Goal: Information Seeking & Learning: Learn about a topic

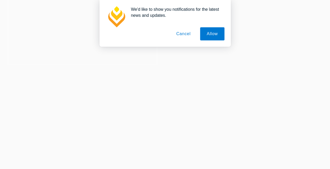
scroll to position [105, 0]
click at [212, 34] on button "Allow" at bounding box center [212, 33] width 24 height 13
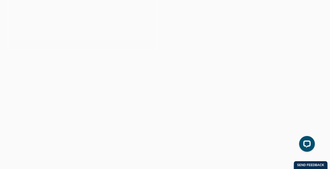
scroll to position [79, 0]
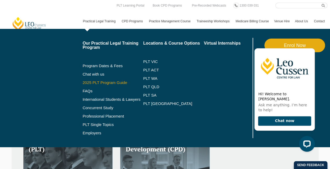
click at [106, 84] on link "2025 PLT Program Guide" at bounding box center [107, 83] width 48 height 4
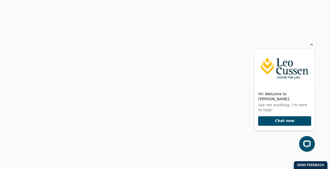
click at [310, 47] on icon "Hide greeting" at bounding box center [312, 44] width 6 height 6
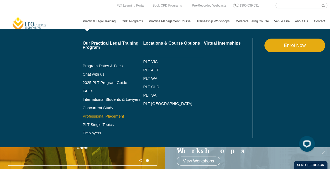
click at [101, 117] on link "Professional Placement" at bounding box center [113, 116] width 61 height 4
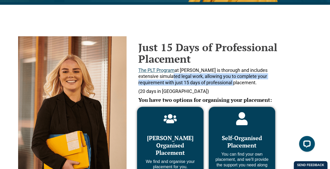
drag, startPoint x: 156, startPoint y: 77, endPoint x: 213, endPoint y: 83, distance: 57.1
click at [213, 83] on span "The PLT Program at [PERSON_NAME] is thorough and includes extensive simulated l…" at bounding box center [203, 77] width 129 height 18
click at [213, 83] on span "The PLT Program at Leo Cussen is thorough and includes extensive simulated lega…" at bounding box center [203, 77] width 129 height 18
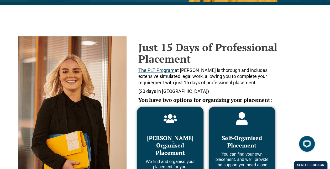
click at [234, 85] on p "The PLT Program at Leo Cussen is thorough and includes extensive simulated lega…" at bounding box center [210, 76] width 142 height 18
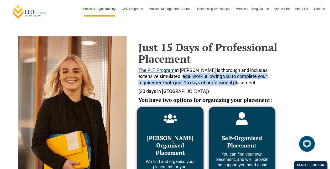
drag, startPoint x: 168, startPoint y: 76, endPoint x: 221, endPoint y: 81, distance: 52.3
click at [219, 81] on span "The PLT Program at Leo Cussen is thorough and includes extensive simulated lega…" at bounding box center [203, 77] width 129 height 18
drag, startPoint x: 221, startPoint y: 81, endPoint x: 228, endPoint y: 84, distance: 8.1
click at [221, 82] on span "The PLT Program at Leo Cussen is thorough and includes extensive simulated lega…" at bounding box center [203, 77] width 129 height 18
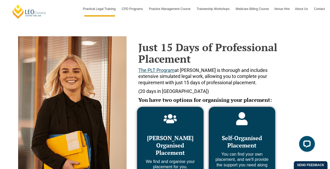
click at [256, 89] on p "(20 days in WA)" at bounding box center [210, 91] width 142 height 6
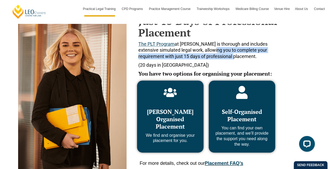
drag, startPoint x: 201, startPoint y: 50, endPoint x: 213, endPoint y: 59, distance: 14.9
click at [213, 59] on span "The PLT Program at Leo Cussen is thorough and includes extensive simulated lega…" at bounding box center [203, 50] width 129 height 18
drag, startPoint x: 213, startPoint y: 59, endPoint x: 229, endPoint y: 64, distance: 16.9
click at [213, 59] on span "The PLT Program at Leo Cussen is thorough and includes extensive simulated lega…" at bounding box center [203, 50] width 129 height 18
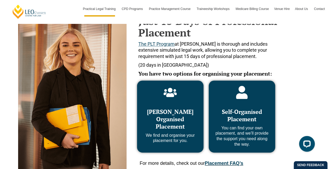
click at [247, 64] on p "(20 days in WA)" at bounding box center [210, 65] width 142 height 6
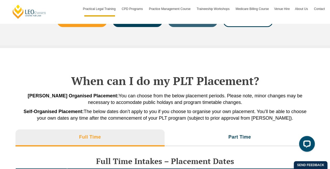
scroll to position [1104, 0]
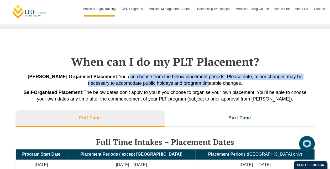
drag, startPoint x: 133, startPoint y: 75, endPoint x: 208, endPoint y: 87, distance: 75.8
click at [208, 86] on div "Leo Cussen Organised Placement: You can choose from the below placement periods…" at bounding box center [166, 88] width 300 height 29
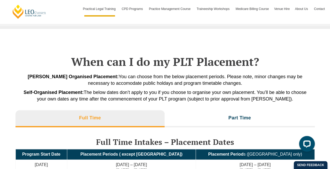
drag, startPoint x: 208, startPoint y: 87, endPoint x: 186, endPoint y: 99, distance: 24.8
click at [187, 96] on span "Self-Organised Placement: The below dates don’t apply to you if you choose to o…" at bounding box center [165, 96] width 283 height 12
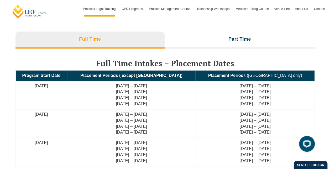
scroll to position [1209, 0]
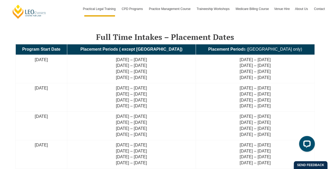
drag, startPoint x: 156, startPoint y: 66, endPoint x: 165, endPoint y: 75, distance: 12.6
click at [162, 73] on td "22 July – 9 Aug 2024 26 Aug – 13 Sep 2024 30 Sep – 18 Oct 2024 18 Nov – 6 Dec 2…" at bounding box center [131, 69] width 129 height 28
drag, startPoint x: 165, startPoint y: 75, endPoint x: 181, endPoint y: 84, distance: 17.9
click at [179, 83] on td "26 Aug – 13 Sep 2024 30 Sep – 18 Oct 2024 18 Nov – 6 Dec 2024 28 Jan – 17 Feb 2…" at bounding box center [131, 97] width 129 height 28
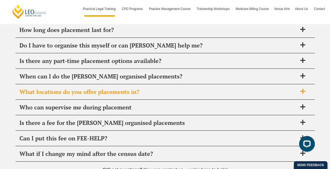
scroll to position [1893, 0]
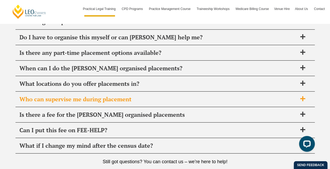
click at [78, 99] on span "Who can supervise me during placement" at bounding box center [158, 99] width 278 height 7
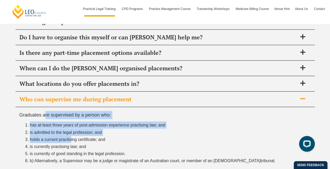
drag, startPoint x: 44, startPoint y: 111, endPoint x: 75, endPoint y: 135, distance: 38.5
click at [74, 135] on div "Graduates are supervised by a person who: has at least three years of post-admi…" at bounding box center [166, 139] width 300 height 64
click at [74, 137] on span "holds a current practising certificate; and" at bounding box center [67, 139] width 75 height 4
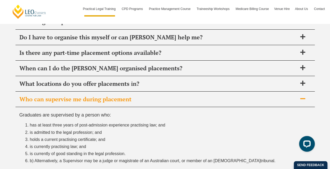
click at [111, 143] on li "is currently practising law; and" at bounding box center [170, 146] width 281 height 7
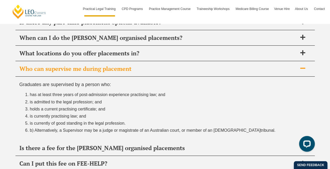
scroll to position [1931, 0]
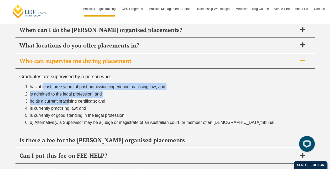
drag, startPoint x: 42, startPoint y: 83, endPoint x: 72, endPoint y: 98, distance: 33.7
click at [72, 98] on ol "has at least three years of post-admission experience practising law; and is ad…" at bounding box center [165, 104] width 292 height 43
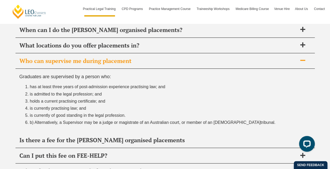
drag, startPoint x: 72, startPoint y: 98, endPoint x: 138, endPoint y: 121, distance: 70.4
click at [138, 121] on span "b) Alternatively, a Supervisor may be a judge or magistrate of an Australian co…" at bounding box center [145, 122] width 231 height 4
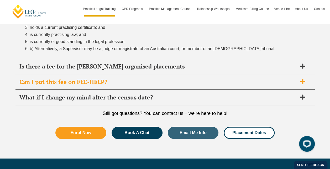
scroll to position [1959, 0]
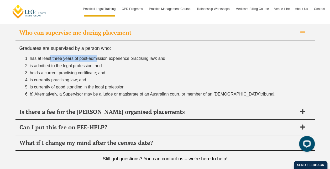
drag, startPoint x: 47, startPoint y: 57, endPoint x: 96, endPoint y: 58, distance: 48.4
click at [96, 58] on li "has at least three years of post-admission experience practising law; and" at bounding box center [170, 58] width 281 height 7
drag, startPoint x: 96, startPoint y: 58, endPoint x: 81, endPoint y: 75, distance: 22.0
click at [81, 78] on span "is currently practising law; and" at bounding box center [58, 80] width 56 height 4
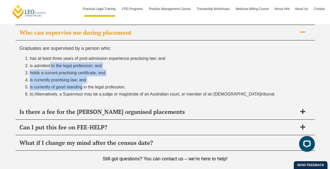
drag, startPoint x: 48, startPoint y: 63, endPoint x: 80, endPoint y: 86, distance: 39.2
click at [80, 86] on ol "has at least three years of post-admission experience practising law; and is ad…" at bounding box center [165, 76] width 292 height 43
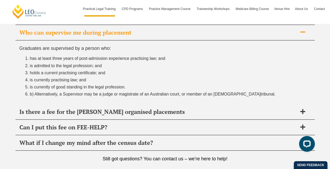
drag, startPoint x: 80, startPoint y: 86, endPoint x: 121, endPoint y: 91, distance: 41.4
click at [121, 92] on span "b) Alternatively, a Supervisor may be a judge or magistrate of an Australian co…" at bounding box center [145, 94] width 231 height 4
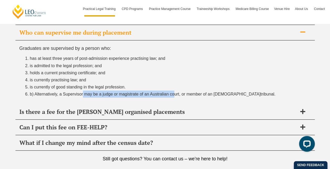
drag, startPoint x: 83, startPoint y: 91, endPoint x: 174, endPoint y: 92, distance: 91.5
click at [174, 92] on span "b) Alternatively, a Supervisor may be a judge or magistrate of an Australian co…" at bounding box center [145, 94] width 231 height 4
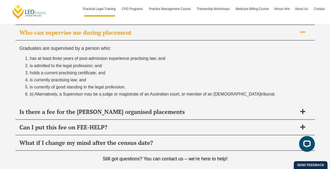
drag, startPoint x: 174, startPoint y: 92, endPoint x: 206, endPoint y: 96, distance: 32.5
click at [206, 96] on div "Graduates are supervised by a person who: has at least three years of post-admi…" at bounding box center [166, 72] width 300 height 64
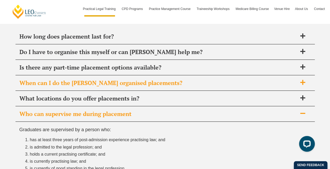
scroll to position [1879, 0]
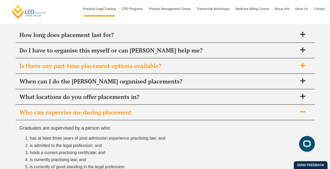
click at [127, 64] on span "Is there any part-time placement options available?" at bounding box center [158, 65] width 278 height 7
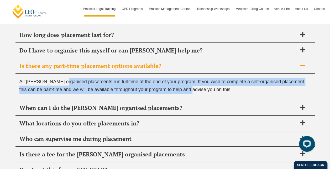
drag, startPoint x: 61, startPoint y: 77, endPoint x: 184, endPoint y: 86, distance: 123.7
click at [184, 86] on span "All Leo Cussen organised placements run full-time at the end of your program. I…" at bounding box center [161, 85] width 285 height 13
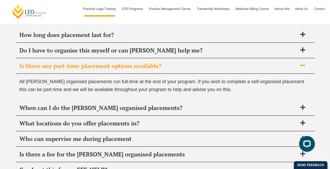
drag, startPoint x: 184, startPoint y: 86, endPoint x: 240, endPoint y: 93, distance: 56.4
click at [240, 93] on div "All Leo Cussen organised placements run full-time at the end of your program. I…" at bounding box center [166, 87] width 300 height 27
click at [156, 66] on span "Is there any part-time placement options available?" at bounding box center [158, 65] width 278 height 7
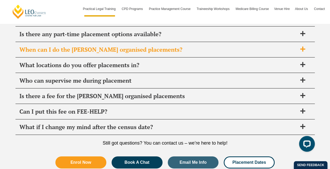
scroll to position [1912, 0]
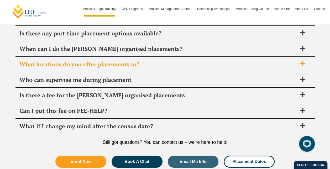
click at [95, 63] on span "What locations do you offer placements in?" at bounding box center [158, 64] width 278 height 7
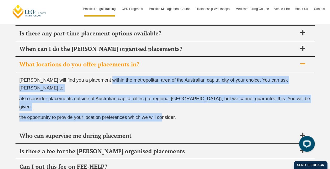
drag, startPoint x: 105, startPoint y: 76, endPoint x: 165, endPoint y: 95, distance: 62.3
click at [165, 95] on div "Leo Cussen will find you a placement within the metropolitan area of the Austra…" at bounding box center [166, 100] width 300 height 56
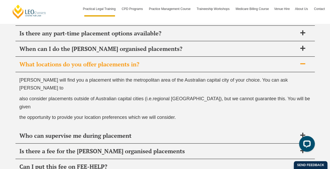
drag, startPoint x: 165, startPoint y: 95, endPoint x: 210, endPoint y: 104, distance: 46.6
click at [210, 104] on div "Leo Cussen will find you a placement within the metropolitan area of the Austra…" at bounding box center [166, 100] width 300 height 56
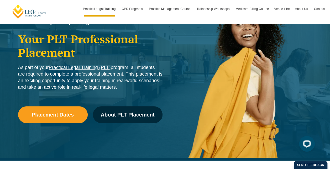
scroll to position [0, 0]
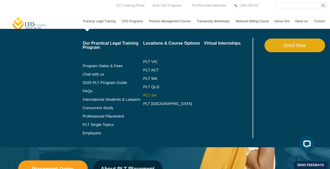
click at [153, 94] on link "PLT SA" at bounding box center [173, 95] width 61 height 4
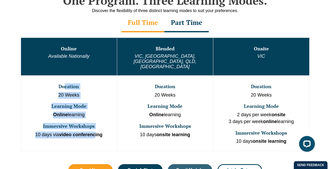
drag, startPoint x: 65, startPoint y: 75, endPoint x: 96, endPoint y: 123, distance: 57.3
click at [96, 123] on td "Duration 20 Weeks Learning Mode Online learning Immersive Workshops 10 days via…" at bounding box center [69, 112] width 96 height 75
click at [96, 132] on strong "video conferencing" at bounding box center [80, 134] width 43 height 5
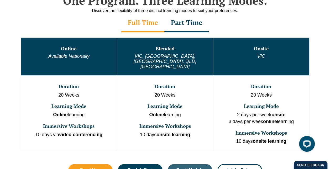
click at [99, 99] on td "Duration 20 Weeks Learning Mode Online learning Immersive Workshops 10 days via…" at bounding box center [69, 112] width 96 height 75
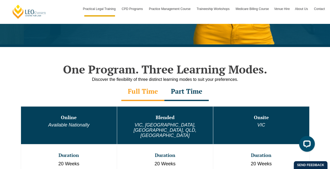
scroll to position [289, 0]
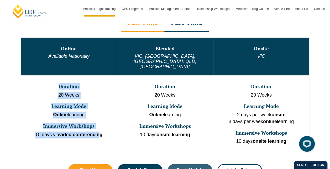
drag, startPoint x: 60, startPoint y: 73, endPoint x: 107, endPoint y: 123, distance: 68.8
click at [107, 123] on td "Duration 20 Weeks Learning Mode Online learning Immersive Workshops 10 days via…" at bounding box center [69, 112] width 96 height 75
drag, startPoint x: 107, startPoint y: 123, endPoint x: 111, endPoint y: 125, distance: 4.5
click at [113, 132] on p "10 days via video conferencing" at bounding box center [69, 135] width 95 height 7
click at [110, 132] on p "10 days via video conferencing" at bounding box center [69, 135] width 95 height 7
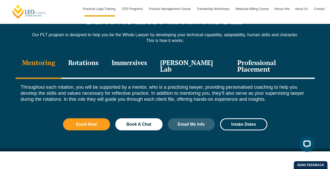
scroll to position [732, 0]
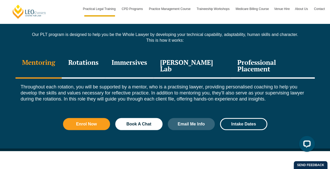
click at [91, 54] on div "Rotations" at bounding box center [83, 66] width 43 height 25
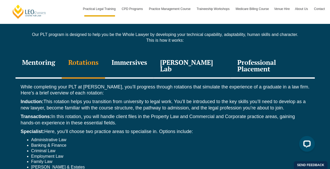
click at [139, 54] on div "Immersives" at bounding box center [129, 66] width 49 height 25
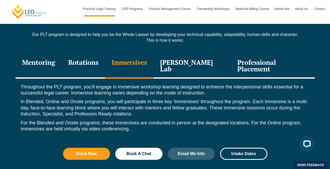
click at [192, 54] on div "Leo Justice Lab" at bounding box center [192, 66] width 77 height 25
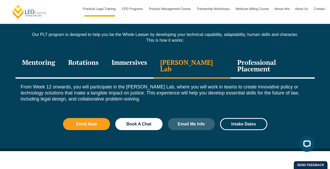
click at [239, 54] on div "Professional Placement" at bounding box center [273, 66] width 84 height 25
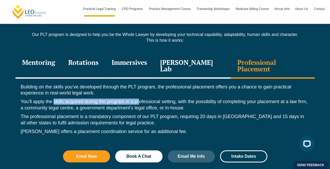
drag, startPoint x: 53, startPoint y: 85, endPoint x: 141, endPoint y: 86, distance: 87.8
click at [141, 99] on p "You’ll apply the skills acquired during the program in a professional setting, …" at bounding box center [165, 105] width 289 height 12
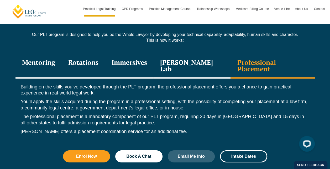
drag, startPoint x: 141, startPoint y: 86, endPoint x: 175, endPoint y: 100, distance: 36.8
click at [175, 114] on p "The professional placement is a mandatory component of our PLT program, requiri…" at bounding box center [165, 120] width 289 height 12
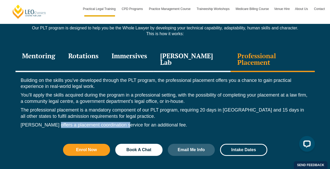
drag, startPoint x: 53, startPoint y: 105, endPoint x: 124, endPoint y: 108, distance: 70.5
click at [124, 122] on p "Leo Cussen offers a placement coordination service for an additional fee." at bounding box center [165, 125] width 289 height 6
drag, startPoint x: 124, startPoint y: 108, endPoint x: 158, endPoint y: 110, distance: 34.5
click at [158, 122] on p "Leo Cussen offers a placement coordination service for an additional fee." at bounding box center [165, 125] width 289 height 6
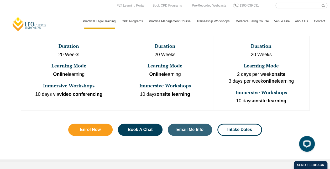
scroll to position [334, 0]
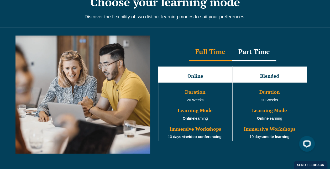
scroll to position [471, 0]
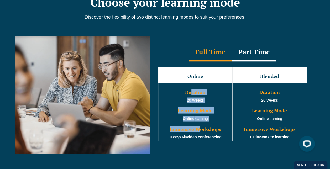
drag, startPoint x: 192, startPoint y: 86, endPoint x: 199, endPoint y: 117, distance: 31.6
click at [199, 117] on td "Duration 20 Weeks Learning Mode Online learning Immersive Workshops 10 days via…" at bounding box center [195, 112] width 74 height 58
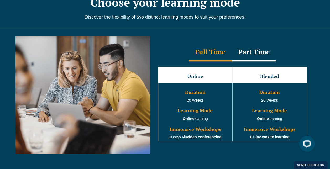
drag, startPoint x: 199, startPoint y: 117, endPoint x: 214, endPoint y: 125, distance: 16.7
click at [214, 127] on h3 "Immersive Workshops" at bounding box center [195, 129] width 73 height 5
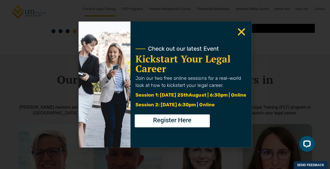
scroll to position [1349, 0]
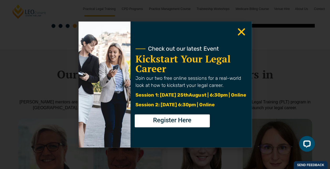
click at [240, 32] on icon "Close" at bounding box center [242, 32] width 10 height 10
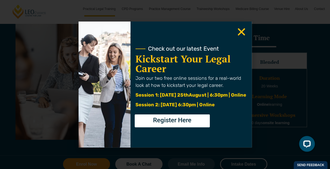
scroll to position [484, 0]
click at [238, 33] on icon "Close" at bounding box center [242, 32] width 10 height 10
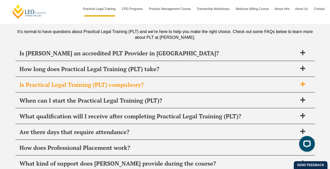
scroll to position [2501, 0]
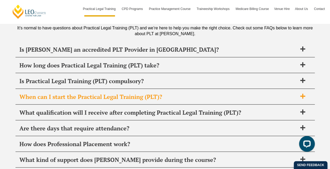
click at [88, 89] on div "When can I start the Practical Legal Training (PLT)?" at bounding box center [166, 97] width 300 height 16
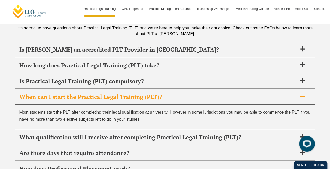
click at [105, 93] on span "When can I start the Practical Legal Training (PLT)?" at bounding box center [158, 96] width 278 height 7
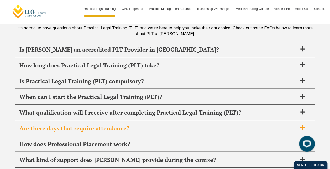
scroll to position [2519, 0]
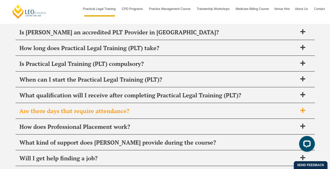
click at [108, 104] on div "Are there days that require attendance?" at bounding box center [166, 112] width 300 height 16
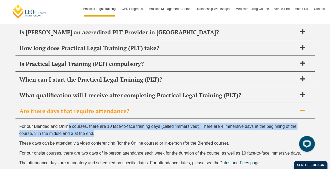
drag, startPoint x: 68, startPoint y: 84, endPoint x: 131, endPoint y: 93, distance: 63.7
click at [131, 123] on p "For our Blended and Online courses, there are 10 face-to-face training days (ca…" at bounding box center [165, 130] width 292 height 14
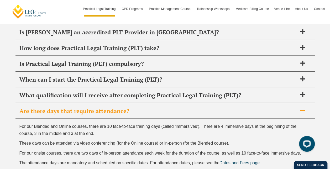
drag, startPoint x: 131, startPoint y: 93, endPoint x: 196, endPoint y: 110, distance: 67.2
click at [196, 151] on span "For our onsite courses, there are two days of in-person attendance each week fo…" at bounding box center [160, 153] width 282 height 4
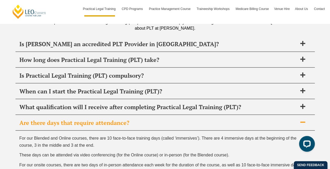
scroll to position [2456, 0]
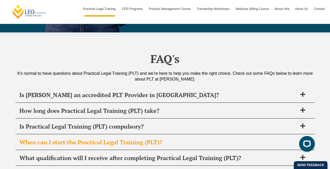
click at [104, 139] on span "When can I start the Practical Legal Training (PLT)?" at bounding box center [158, 142] width 278 height 7
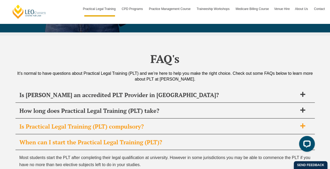
scroll to position [2440, 0]
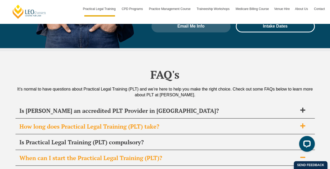
click at [111, 123] on span "How long does Practical Legal Training (PLT) take?" at bounding box center [158, 126] width 278 height 7
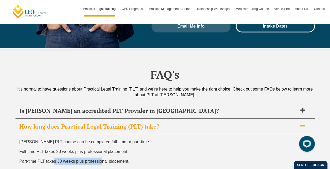
drag, startPoint x: 55, startPoint y: 119, endPoint x: 105, endPoint y: 122, distance: 50.3
click at [105, 159] on span "Part-time PLT takes 30 weeks plus professional placement." at bounding box center [74, 161] width 110 height 4
drag, startPoint x: 105, startPoint y: 122, endPoint x: 180, endPoint y: 125, distance: 75.0
click at [180, 158] on p "Part-time PLT takes 30 weeks plus professional placement." at bounding box center [165, 161] width 292 height 7
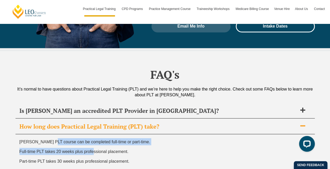
drag, startPoint x: 50, startPoint y: 104, endPoint x: 95, endPoint y: 115, distance: 45.5
click at [95, 134] on div "Leo Cussen’s PLT course can be completed full-time or part-time. Full-time PLT …" at bounding box center [166, 157] width 300 height 47
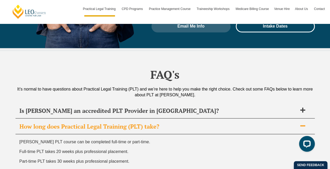
drag, startPoint x: 95, startPoint y: 115, endPoint x: 162, endPoint y: 144, distance: 73.9
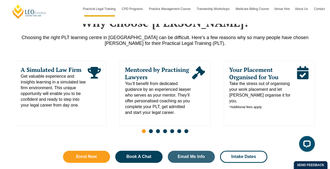
scroll to position [160, 0]
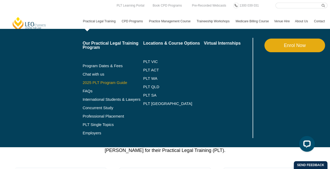
click at [100, 82] on link "2025 PLT Program Guide" at bounding box center [107, 83] width 48 height 4
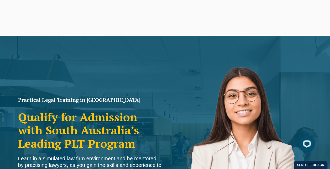
scroll to position [17, 0]
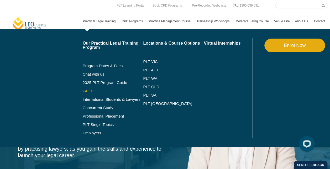
click at [89, 91] on link "FAQs" at bounding box center [113, 91] width 61 height 4
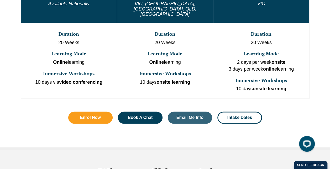
scroll to position [340, 0]
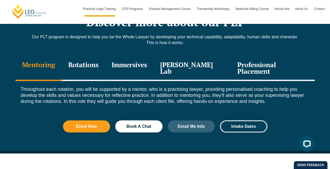
scroll to position [729, 0]
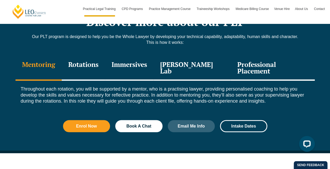
click at [142, 56] on div "Immersives" at bounding box center [129, 68] width 49 height 25
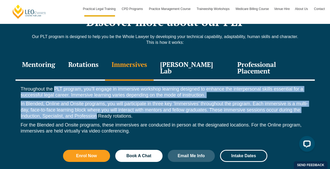
drag, startPoint x: 54, startPoint y: 68, endPoint x: 97, endPoint y: 96, distance: 51.3
click at [97, 96] on div "Throughout the PLT program, you’ll engage in immersive workshop learning design…" at bounding box center [166, 112] width 300 height 62
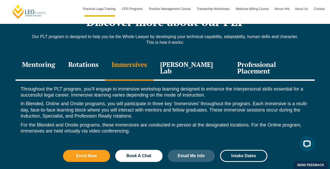
drag, startPoint x: 97, startPoint y: 96, endPoint x: 137, endPoint y: 98, distance: 40.2
click at [137, 101] on p "In Blended, Online and Onsite programs, you will participate in three key ‘Imme…" at bounding box center [165, 110] width 289 height 18
drag, startPoint x: 88, startPoint y: 90, endPoint x: 105, endPoint y: 93, distance: 17.3
click at [105, 101] on p "In Blended, Online and Onsite programs, you will participate in three key ‘Imme…" at bounding box center [165, 110] width 289 height 18
drag, startPoint x: 105, startPoint y: 93, endPoint x: 145, endPoint y: 100, distance: 40.8
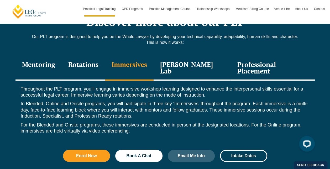
click at [145, 101] on p "In Blended, Online and Onsite programs, you will participate in three key ‘Imme…" at bounding box center [165, 110] width 289 height 18
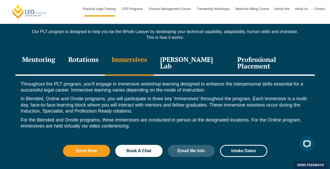
scroll to position [735, 0]
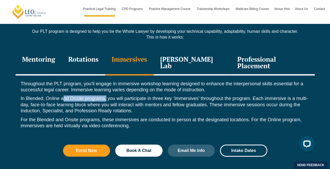
drag, startPoint x: 64, startPoint y: 78, endPoint x: 107, endPoint y: 83, distance: 43.7
click at [107, 96] on p "In Blended, Online and Onsite programs, you will participate in three key ‘Imme…" at bounding box center [165, 105] width 289 height 18
drag, startPoint x: 107, startPoint y: 83, endPoint x: 137, endPoint y: 95, distance: 31.7
click at [137, 96] on p "In Blended, Online and Onsite programs, you will participate in three key ‘Imme…" at bounding box center [165, 105] width 289 height 18
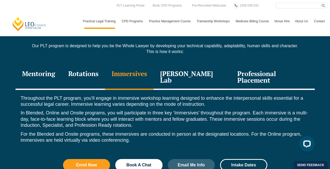
scroll to position [708, 0]
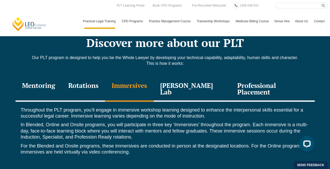
click at [205, 77] on div "Leo Justice Lab" at bounding box center [192, 89] width 77 height 25
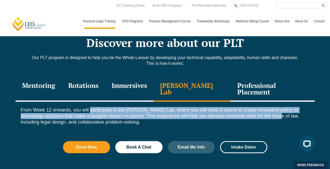
drag, startPoint x: 99, startPoint y: 90, endPoint x: 265, endPoint y: 100, distance: 166.4
click at [265, 107] on p "From Week 12 onwards, you will participate in the Leo Justice Lab, where you wi…" at bounding box center [165, 116] width 289 height 18
click at [103, 107] on p "From Week 12 onwards, you will participate in the Leo Justice Lab, where you wi…" at bounding box center [165, 116] width 289 height 18
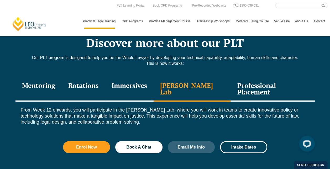
click at [260, 77] on div "Professional Placement" at bounding box center [273, 89] width 84 height 25
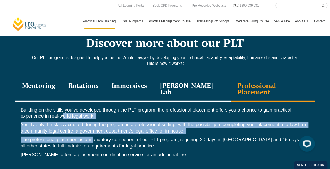
drag, startPoint x: 64, startPoint y: 100, endPoint x: 120, endPoint y: 127, distance: 63.0
click at [114, 126] on div "Building on the skills you’ve developed through the PLT program, the profession…" at bounding box center [166, 134] width 300 height 64
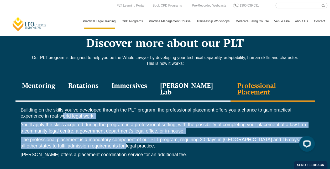
drag, startPoint x: 120, startPoint y: 127, endPoint x: 154, endPoint y: 131, distance: 33.9
click at [154, 137] on p "The professional placement is a mandatory component of our PLT program, requiri…" at bounding box center [165, 143] width 289 height 12
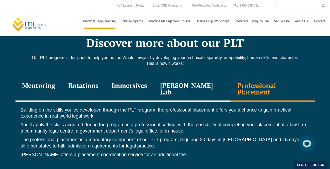
click at [151, 152] on p "Leo Cussen offers a placement coordination service for an additional fee." at bounding box center [165, 155] width 289 height 6
